Goal: Information Seeking & Learning: Learn about a topic

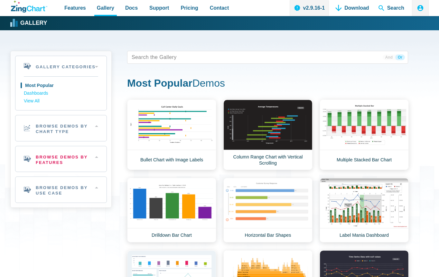
click at [58, 163] on h2 "Browse Demos By Features" at bounding box center [60, 159] width 91 height 26
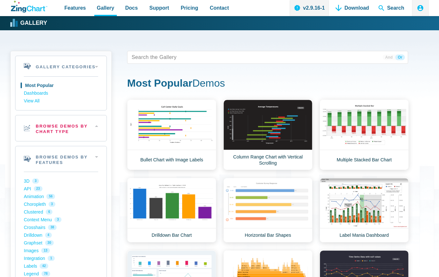
click at [58, 126] on h2 "Browse Demos By Chart Type" at bounding box center [60, 128] width 91 height 26
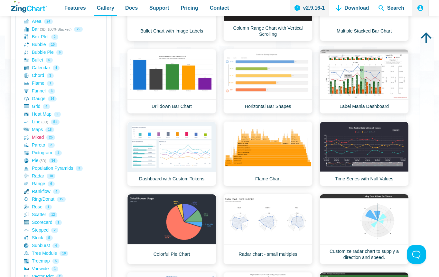
scroll to position [193, 0]
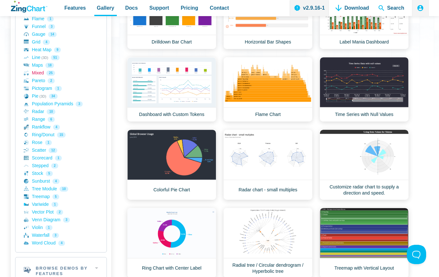
click at [39, 76] on link "Mixed 25" at bounding box center [61, 73] width 74 height 8
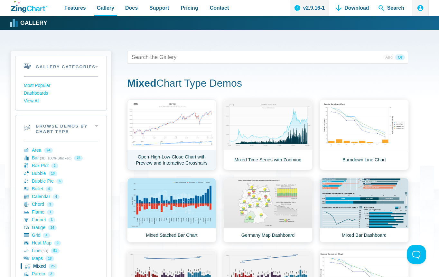
click at [184, 140] on link "Open-High-Low-Close Chart with Preview and Interactive Crosshairs" at bounding box center [171, 134] width 89 height 70
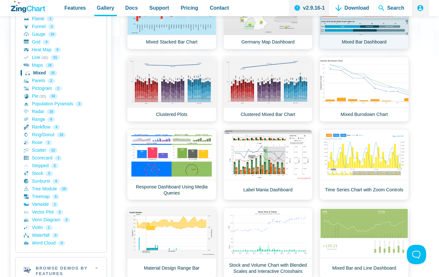
scroll to position [257, 0]
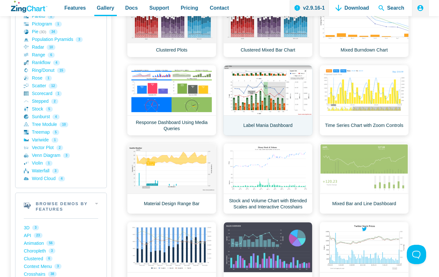
click at [276, 88] on link "Label Mania Dashboard" at bounding box center [267, 100] width 89 height 70
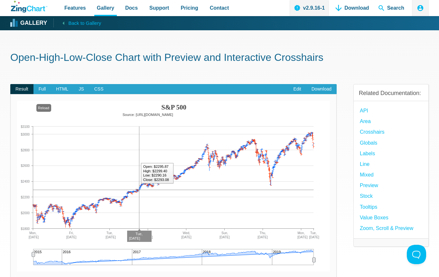
scroll to position [64, 0]
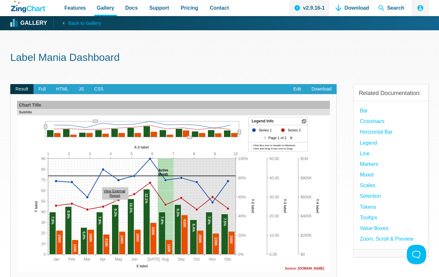
click at [79, 90] on span "JS" at bounding box center [80, 89] width 15 height 10
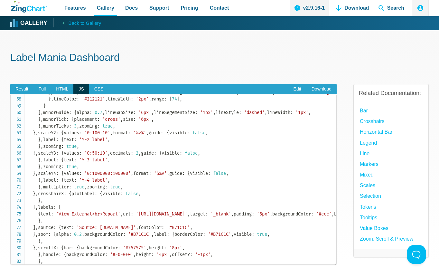
scroll to position [450, 0]
